Goal: Task Accomplishment & Management: Manage account settings

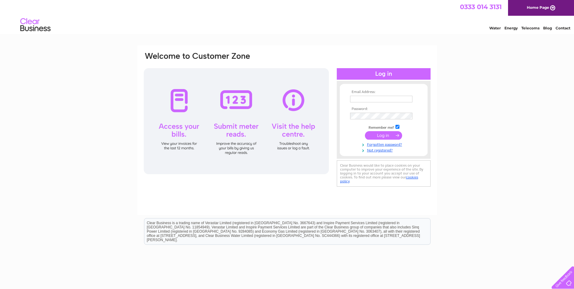
type input "srouse@uk.ey.com"
click at [377, 136] on input "submit" at bounding box center [383, 135] width 37 height 8
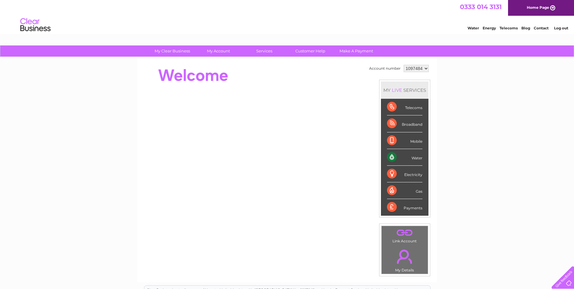
click at [391, 159] on div "Water" at bounding box center [404, 157] width 35 height 17
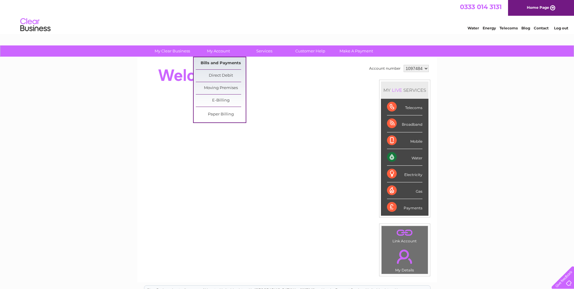
click at [216, 61] on link "Bills and Payments" at bounding box center [221, 63] width 50 height 12
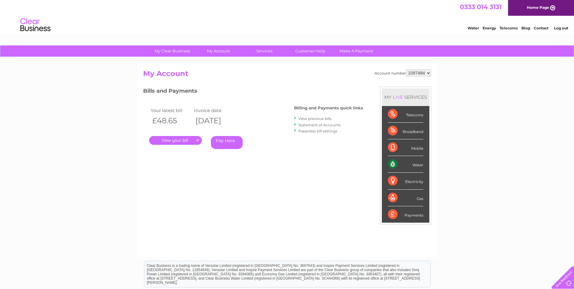
click at [181, 139] on link "." at bounding box center [175, 140] width 53 height 9
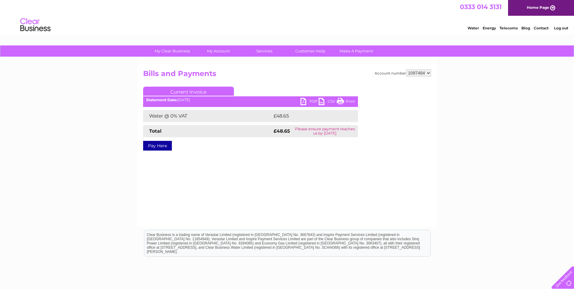
click at [304, 101] on link "PDF" at bounding box center [309, 102] width 18 height 9
click at [428, 73] on select "1097484" at bounding box center [418, 72] width 25 height 7
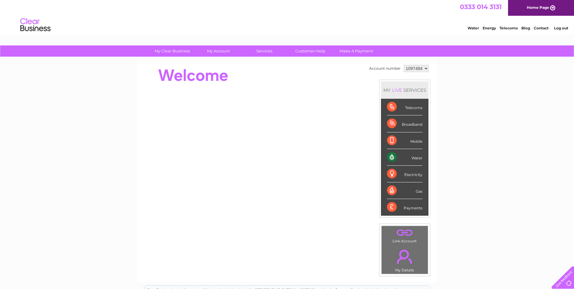
click at [425, 69] on select "1097484" at bounding box center [416, 68] width 25 height 7
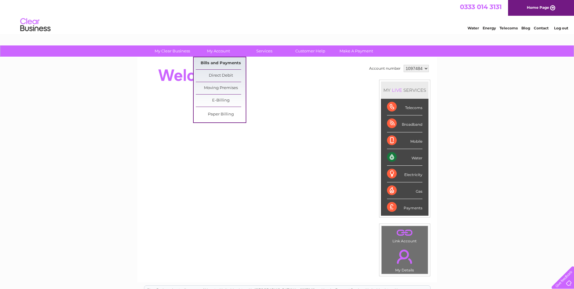
click at [210, 62] on link "Bills and Payments" at bounding box center [221, 63] width 50 height 12
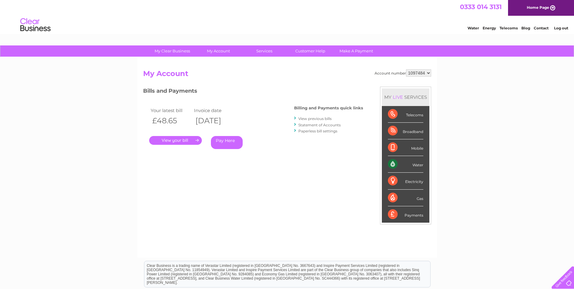
click at [428, 74] on select "1097484" at bounding box center [418, 72] width 25 height 7
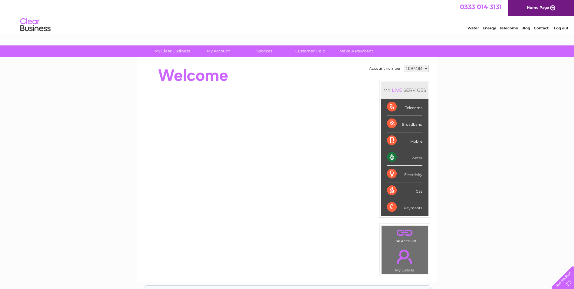
click at [424, 67] on select "1097484" at bounding box center [416, 68] width 25 height 7
click at [402, 236] on link "." at bounding box center [404, 232] width 43 height 11
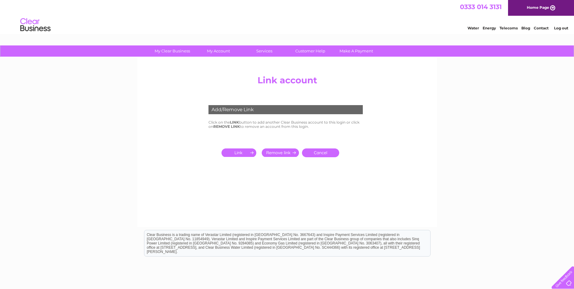
click at [249, 152] on input "submit" at bounding box center [239, 152] width 37 height 8
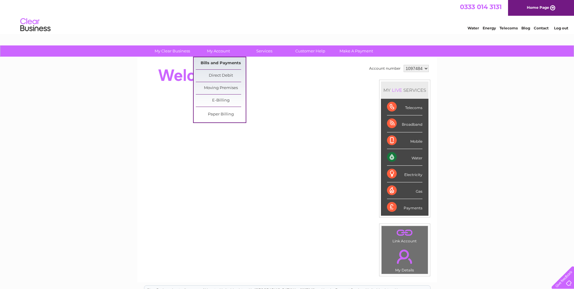
click at [223, 62] on link "Bills and Payments" at bounding box center [221, 63] width 50 height 12
click at [225, 63] on link "Bills and Payments" at bounding box center [221, 63] width 50 height 12
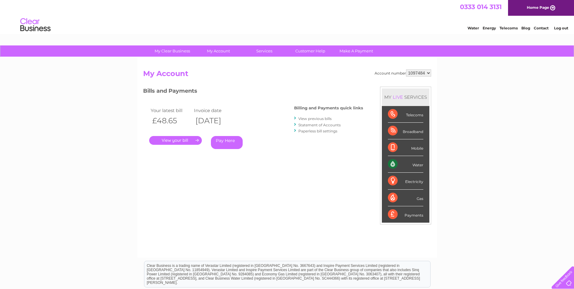
click at [172, 139] on link "." at bounding box center [175, 140] width 53 height 9
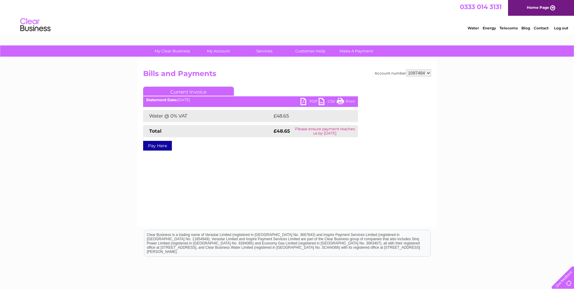
click at [305, 101] on link "PDF" at bounding box center [309, 102] width 18 height 9
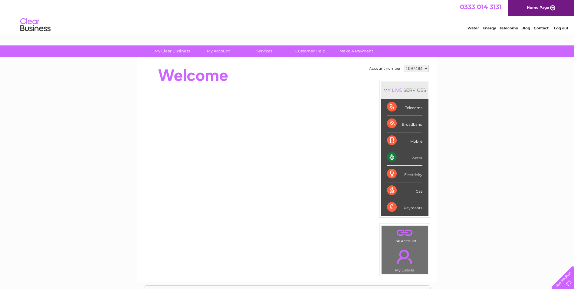
click at [425, 69] on select "1097484" at bounding box center [416, 68] width 25 height 7
click at [494, 103] on div "My Clear Business Login Details My Details My Preferences Link Account My Accou…" at bounding box center [287, 215] width 574 height 340
click at [426, 69] on select "1097484" at bounding box center [416, 68] width 25 height 7
